Goal: Transaction & Acquisition: Purchase product/service

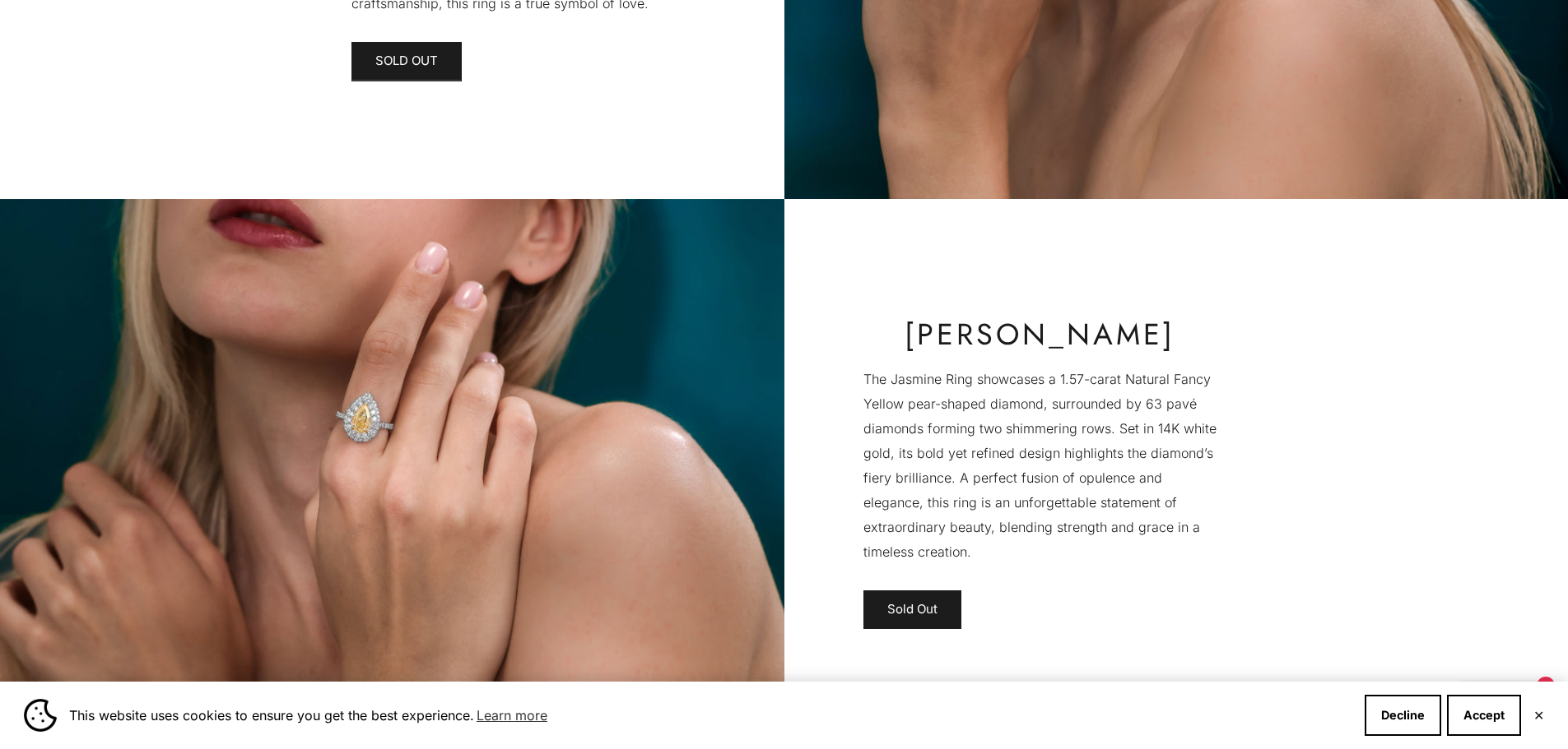
scroll to position [4195, 0]
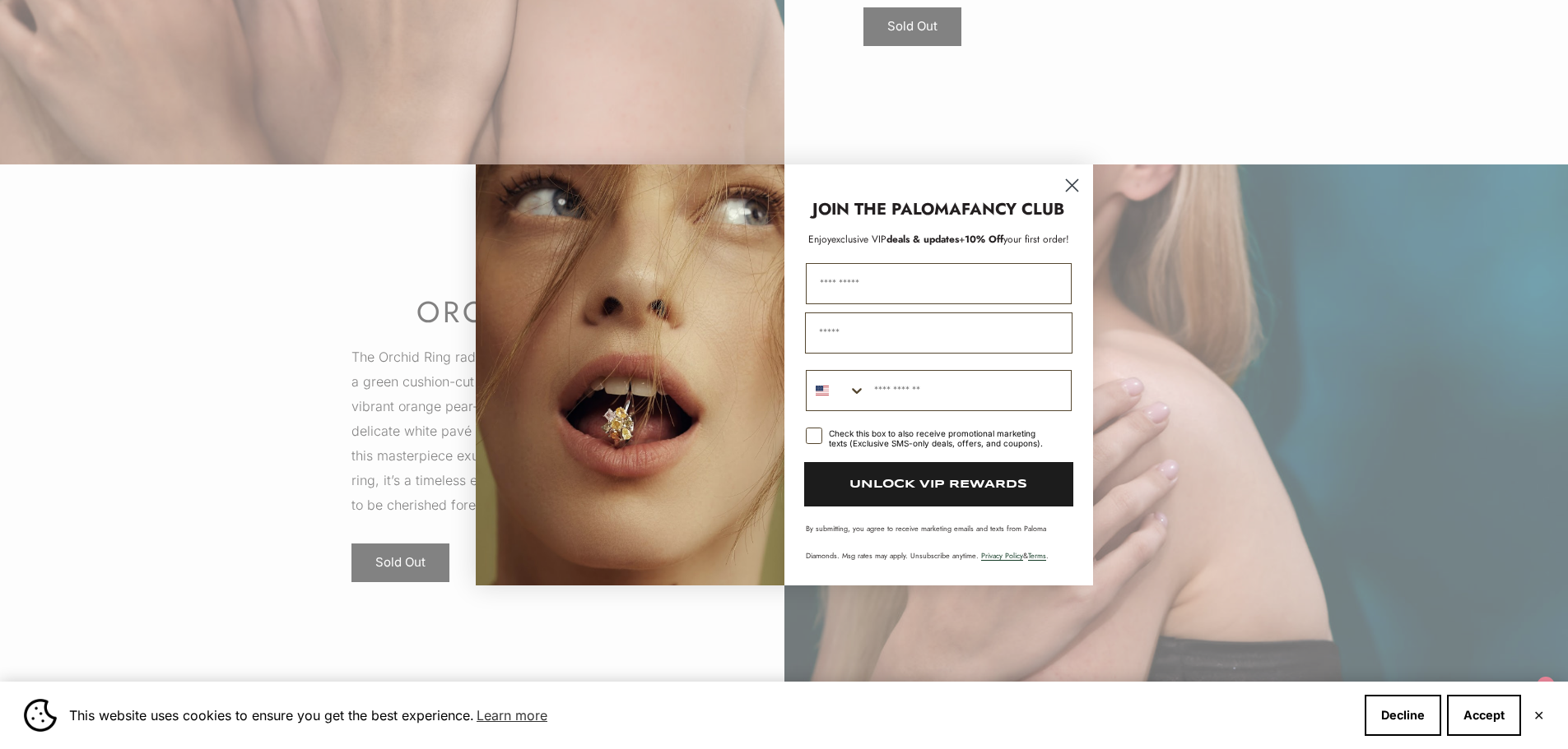
scroll to position [4688, 0]
click at [1071, 184] on icon "Close dialog" at bounding box center [1071, 185] width 12 height 12
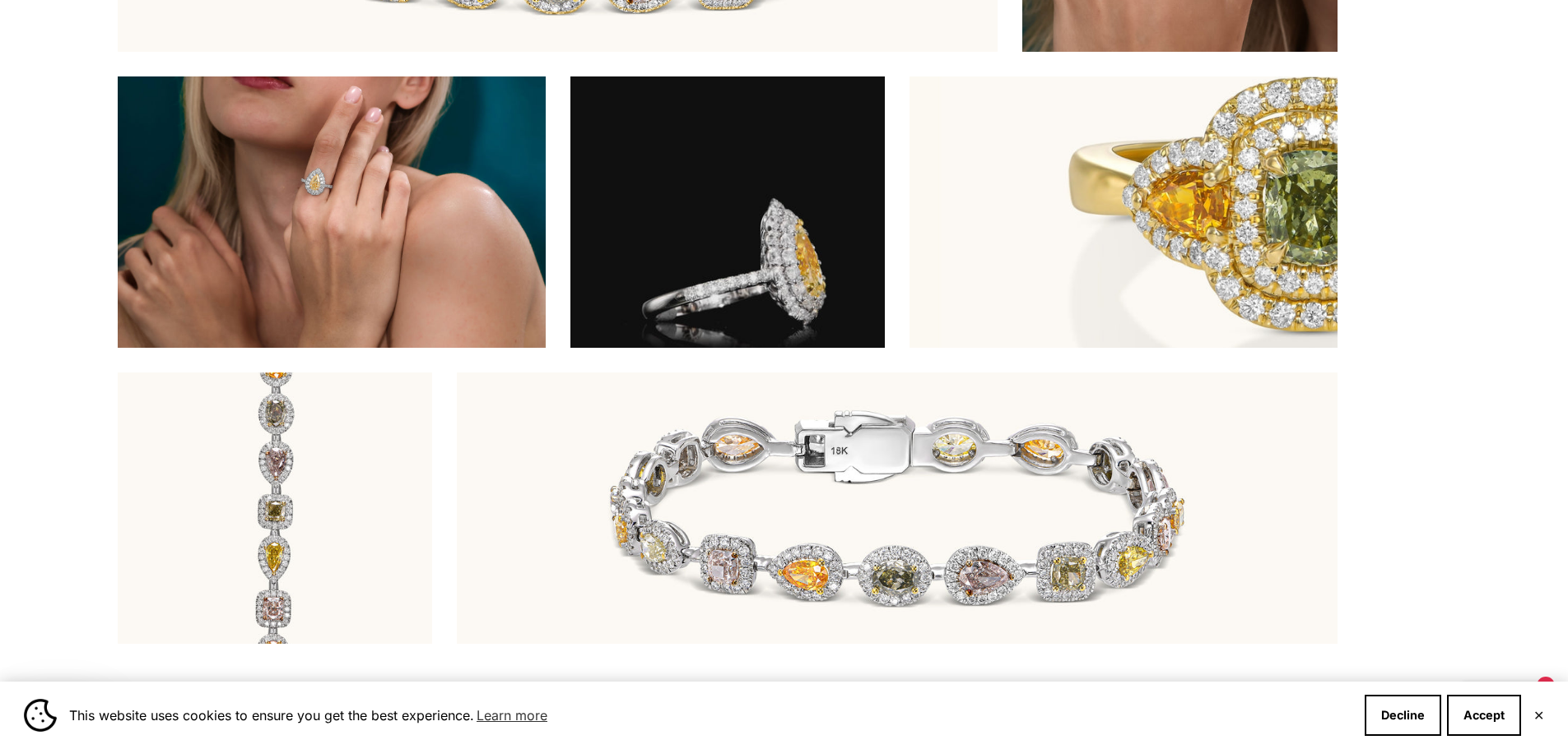
scroll to position [6334, 0]
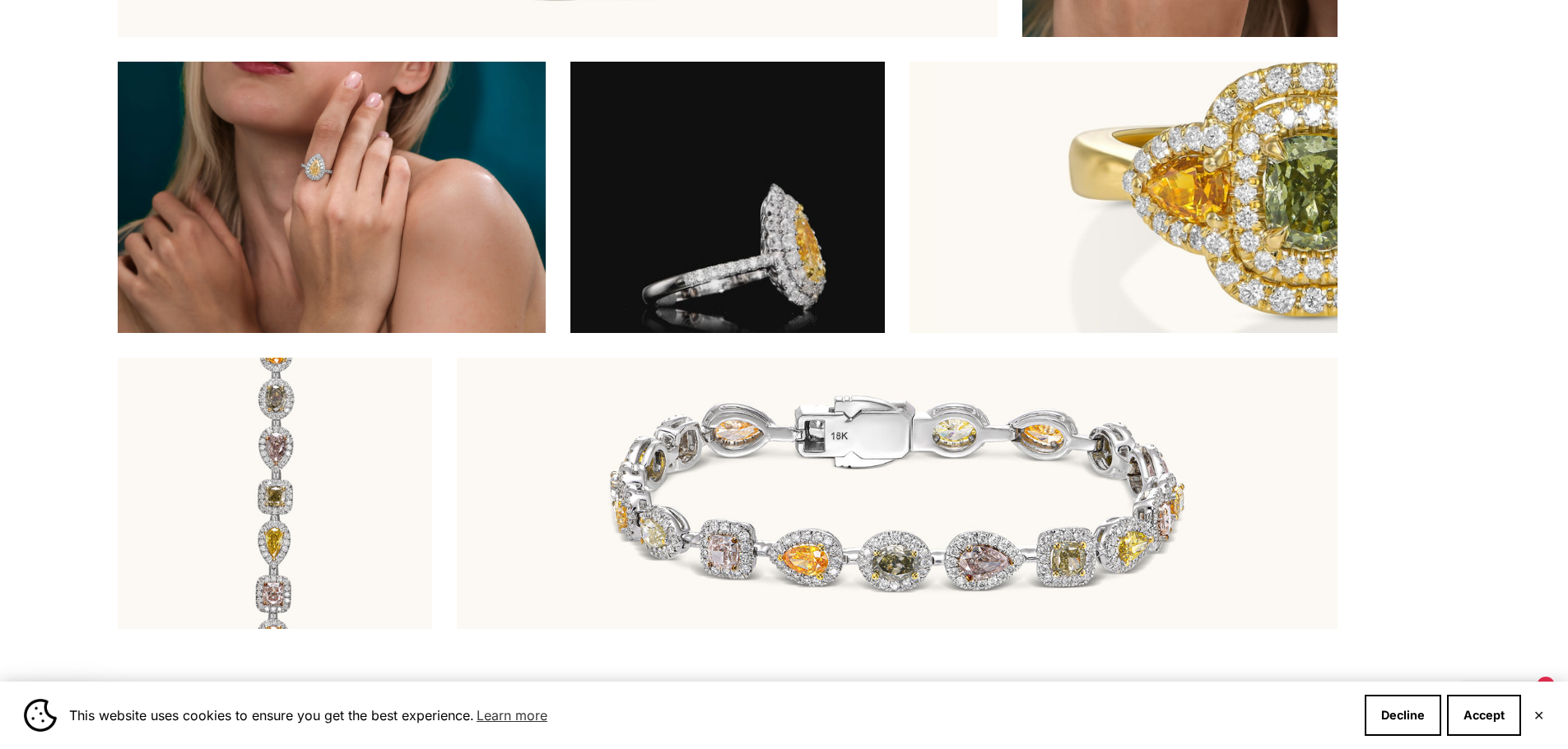
click at [702, 225] on video "#YellowGold\a#WhiteGold\a#RoseGold" at bounding box center [727, 198] width 314 height 272
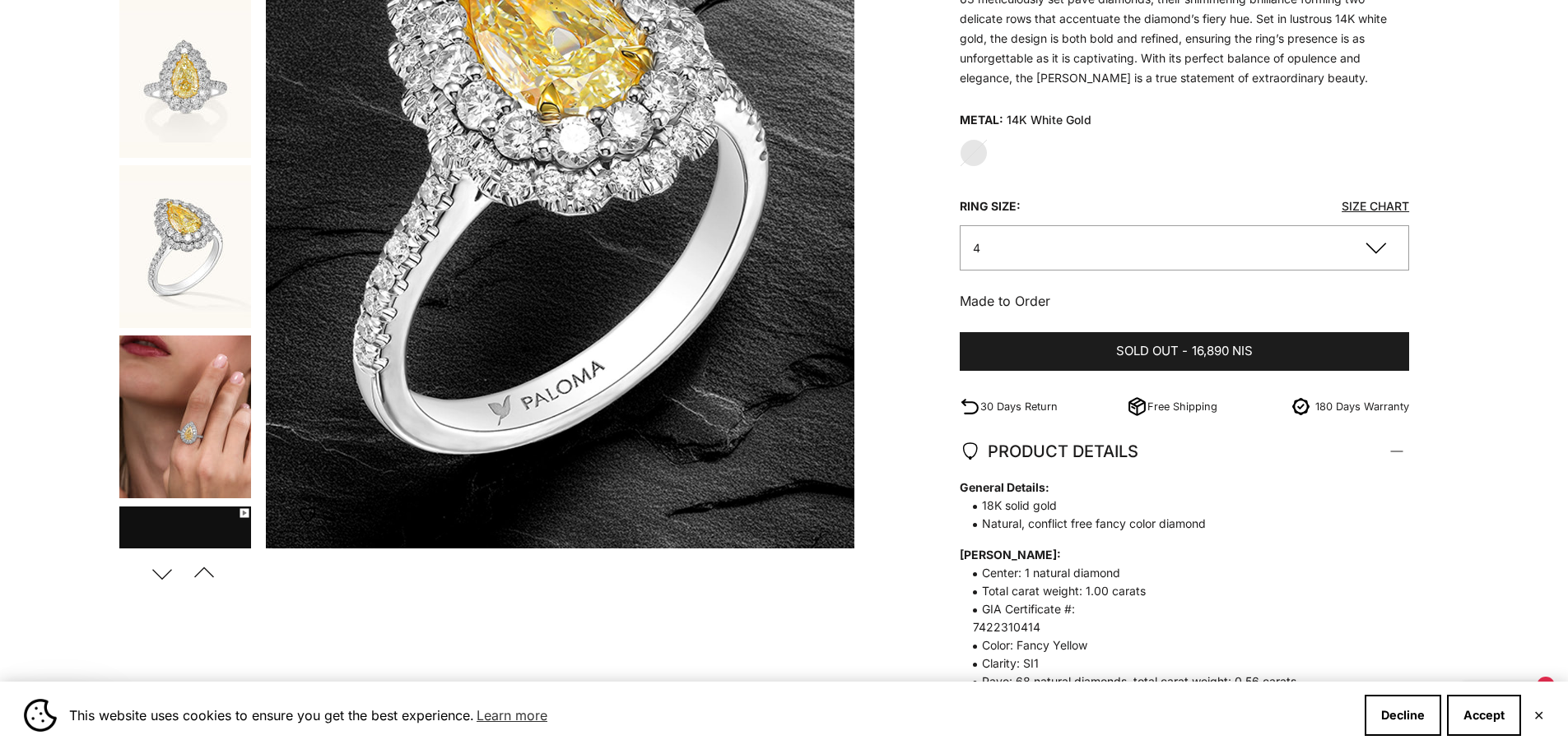
scroll to position [247, 0]
